Goal: Information Seeking & Learning: Learn about a topic

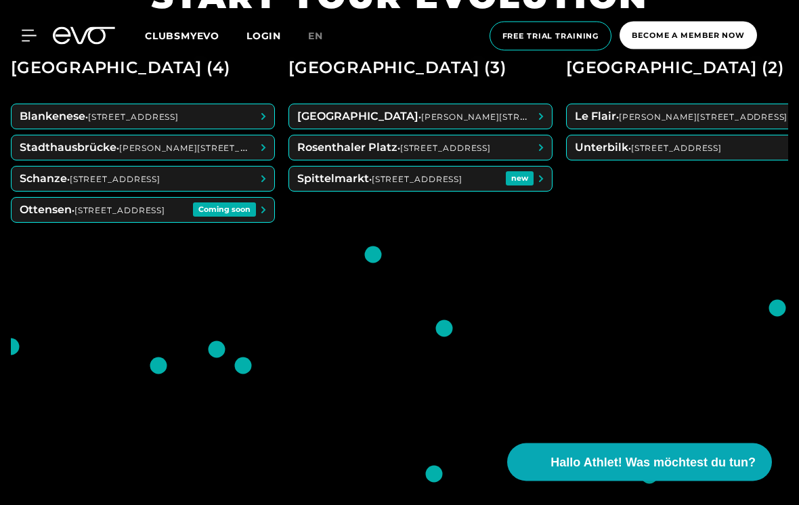
scroll to position [604, 0]
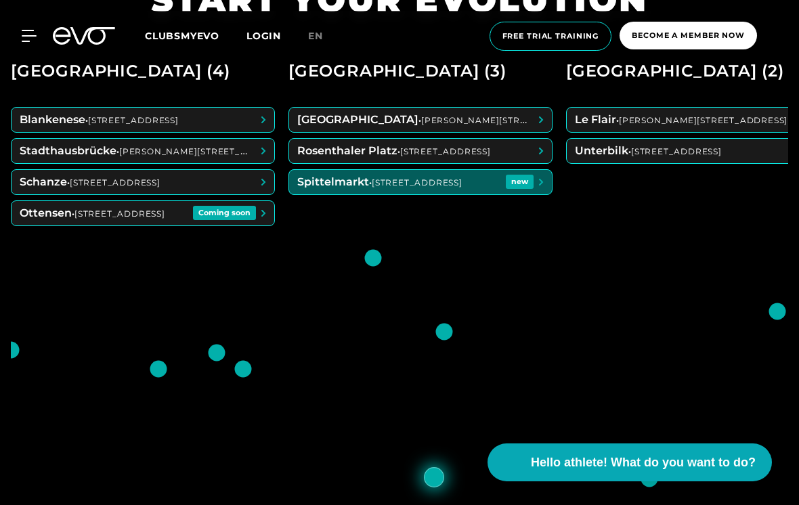
click at [513, 194] on span at bounding box center [420, 182] width 263 height 24
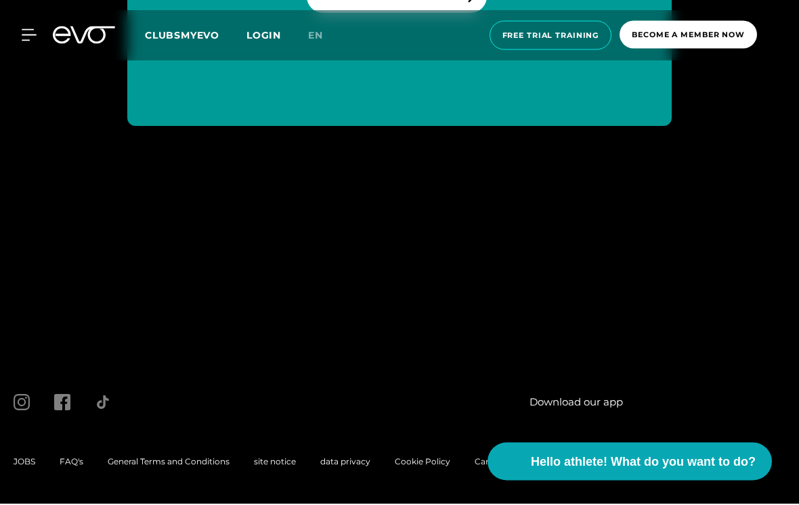
scroll to position [5922, 0]
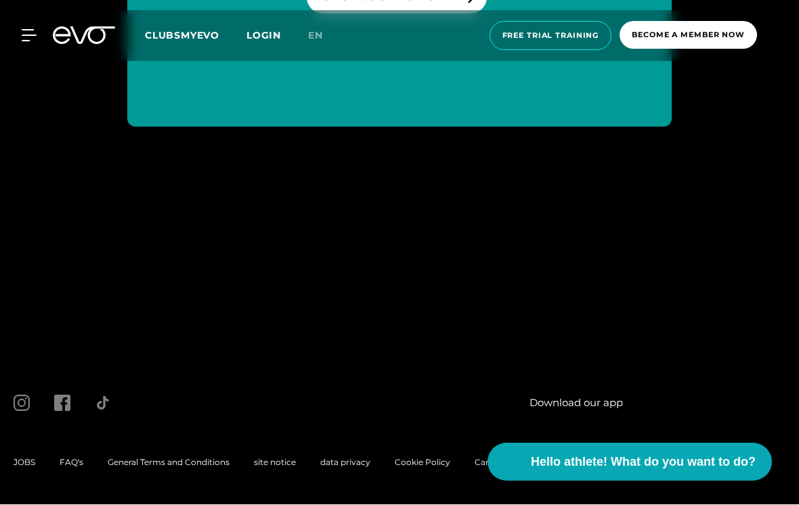
click at [16, 485] on div "JOBS FAQ's General Terms and Conditions site notice data privacy Cookie Policy …" at bounding box center [353, 462] width 704 height 43
click at [24, 476] on div "JOBS FAQ's General Terms and Conditions site notice data privacy Cookie Policy …" at bounding box center [353, 462] width 704 height 43
click at [22, 468] on span "JOBS" at bounding box center [25, 462] width 22 height 10
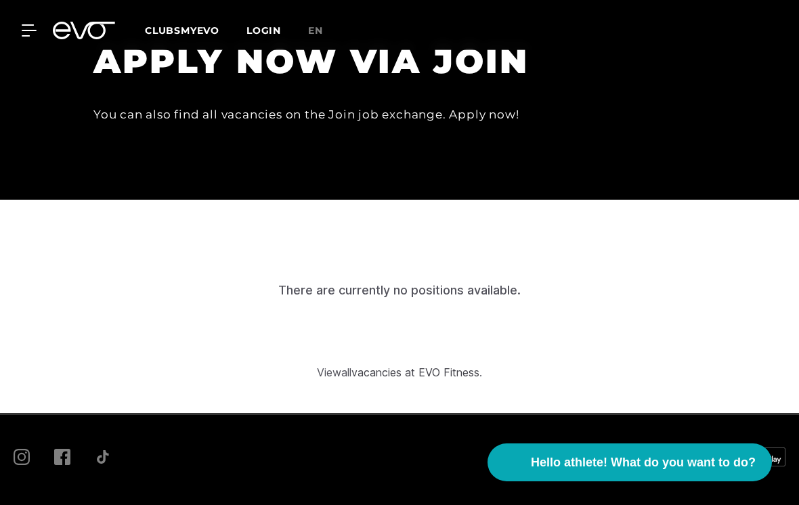
scroll to position [3832, 0]
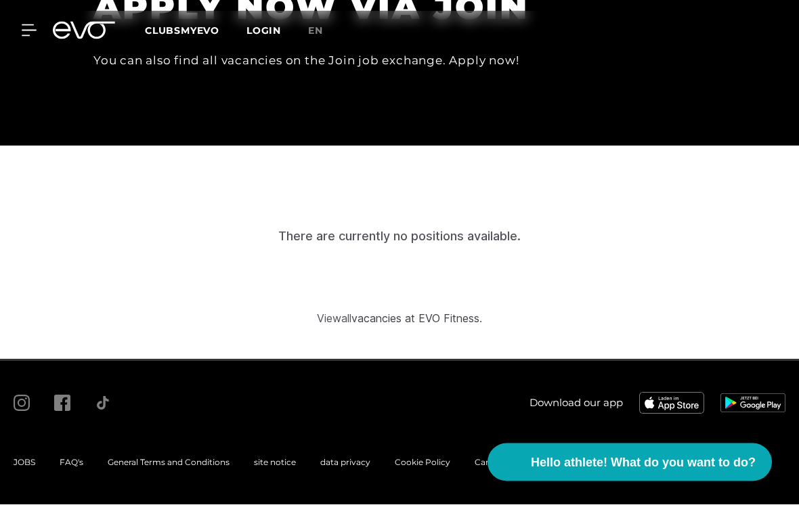
click at [463, 325] on link "vacancies at EVO Fitness" at bounding box center [415, 319] width 128 height 14
